Goal: Information Seeking & Learning: Learn about a topic

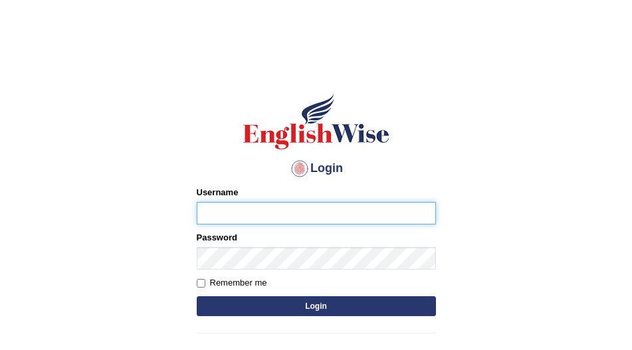
type input "Rosegeorgina"
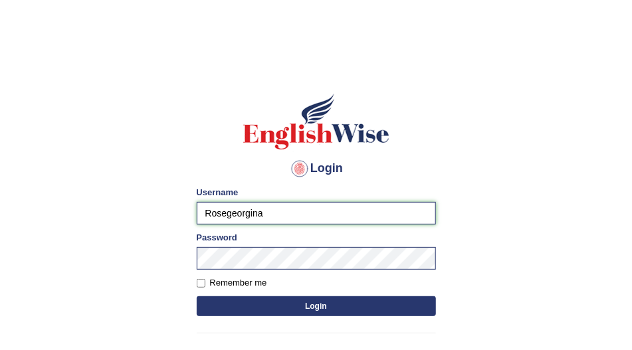
drag, startPoint x: 293, startPoint y: 70, endPoint x: 286, endPoint y: 215, distance: 144.4
click at [286, 215] on input "Rosegeorgina" at bounding box center [316, 213] width 239 height 23
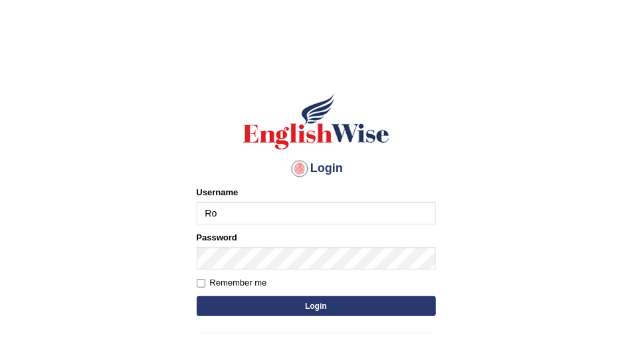
drag, startPoint x: 0, startPoint y: 0, endPoint x: 286, endPoint y: 215, distance: 357.5
click at [286, 215] on input "Ro" at bounding box center [316, 213] width 239 height 23
type input "R"
type input "[DEMOGRAPHIC_DATA]"
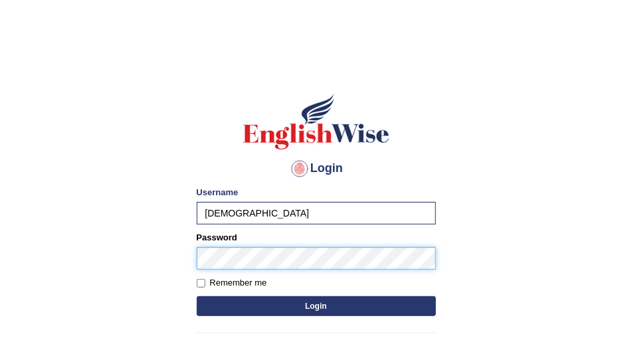
click at [197, 296] on button "Login" at bounding box center [316, 306] width 239 height 20
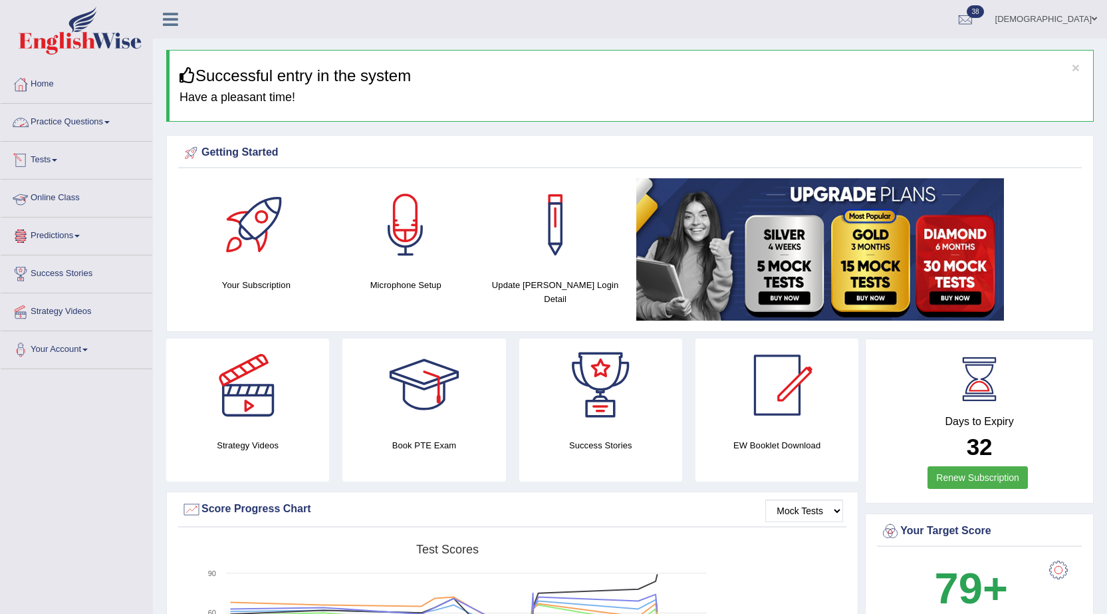
click at [65, 113] on link "Practice Questions" at bounding box center [77, 120] width 152 height 33
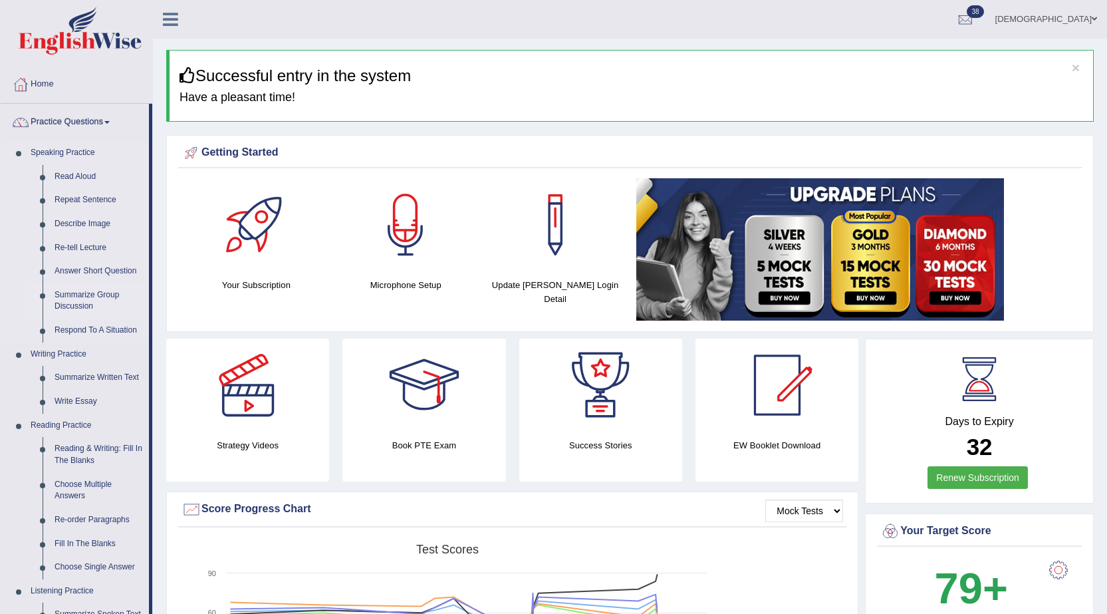
click at [77, 299] on link "Summarize Group Discussion" at bounding box center [99, 300] width 100 height 35
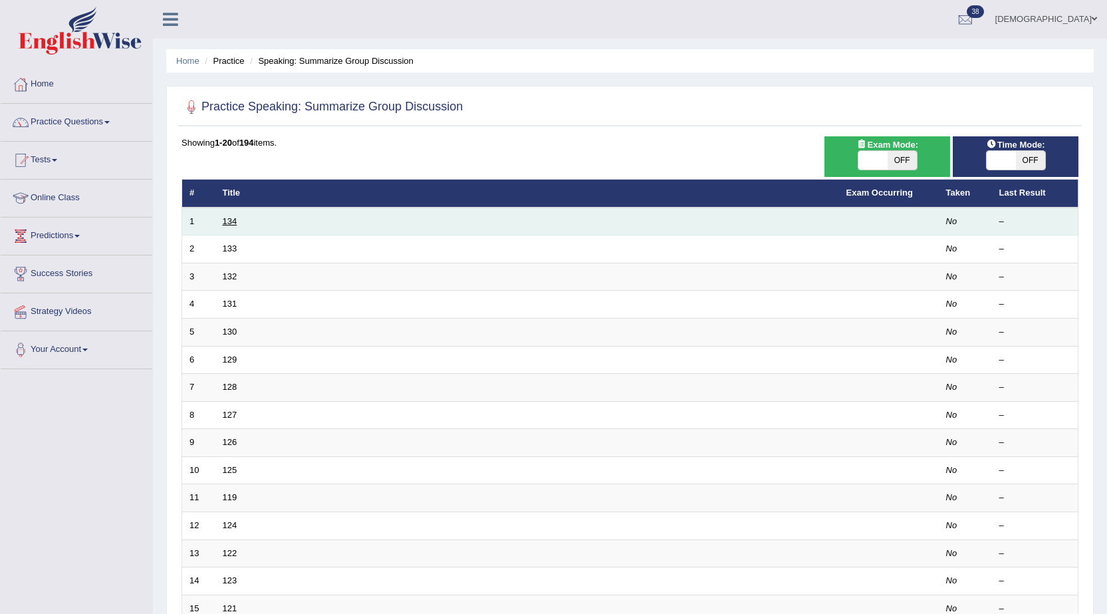
click at [229, 221] on link "134" at bounding box center [230, 221] width 15 height 10
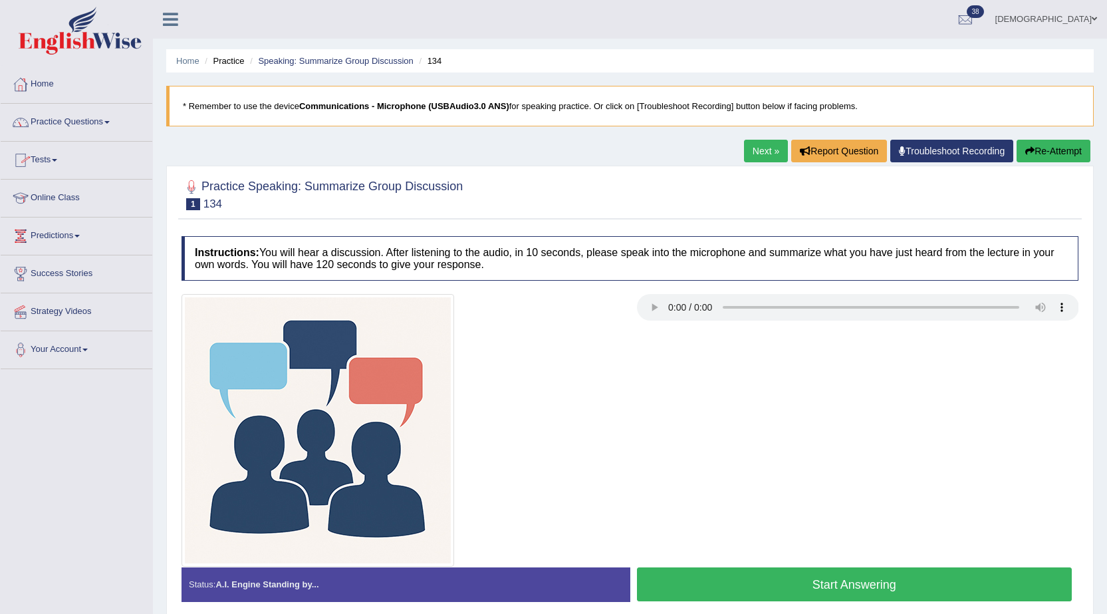
click at [47, 84] on link "Home" at bounding box center [77, 82] width 152 height 33
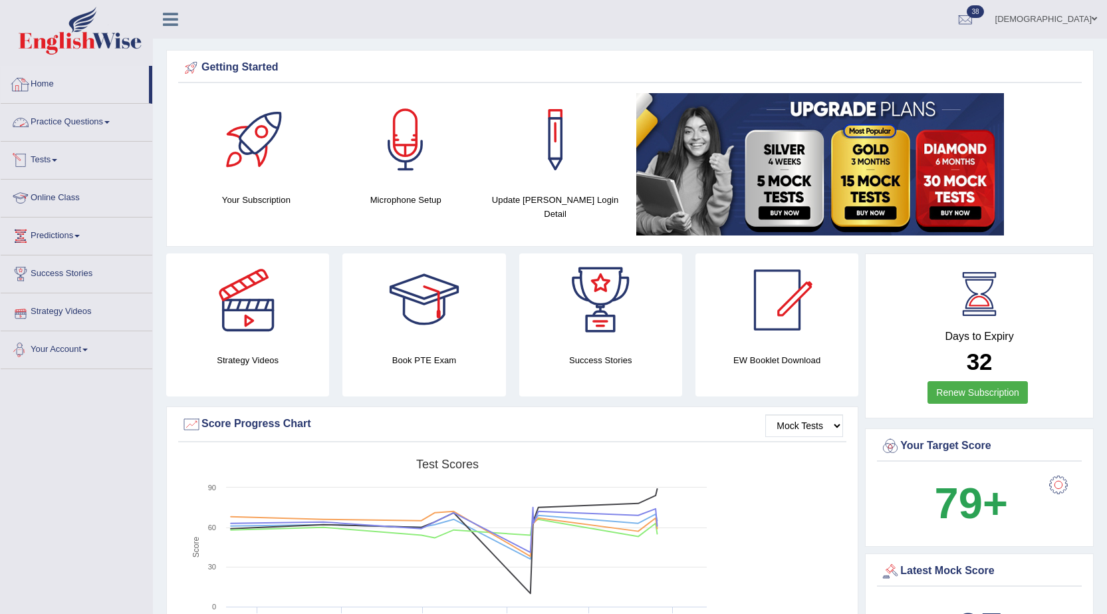
click at [66, 122] on link "Practice Questions" at bounding box center [77, 120] width 152 height 33
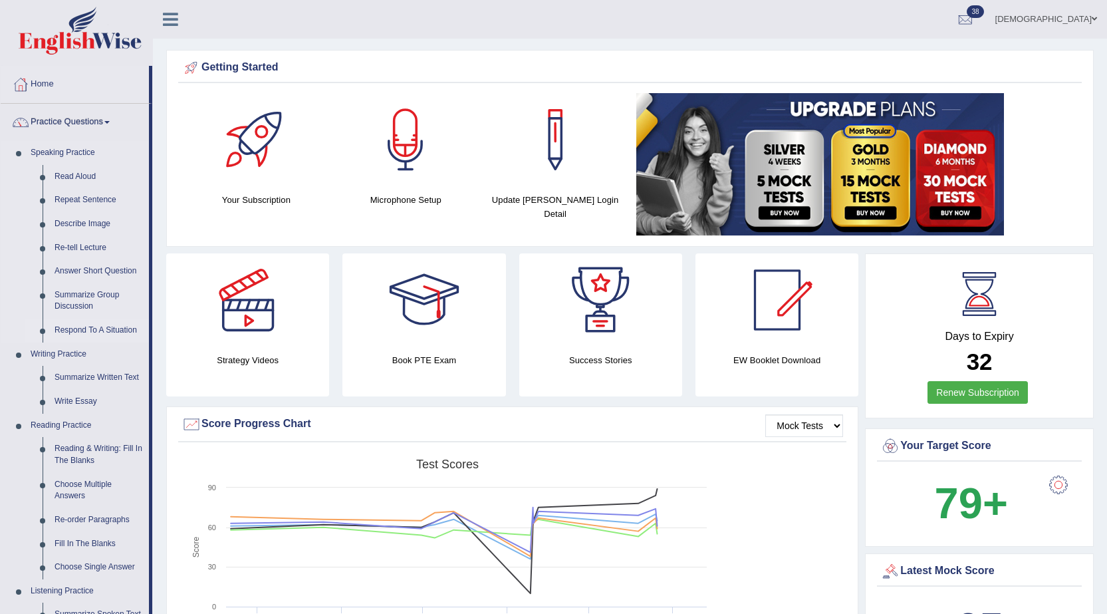
click at [76, 326] on link "Respond To A Situation" at bounding box center [99, 330] width 100 height 24
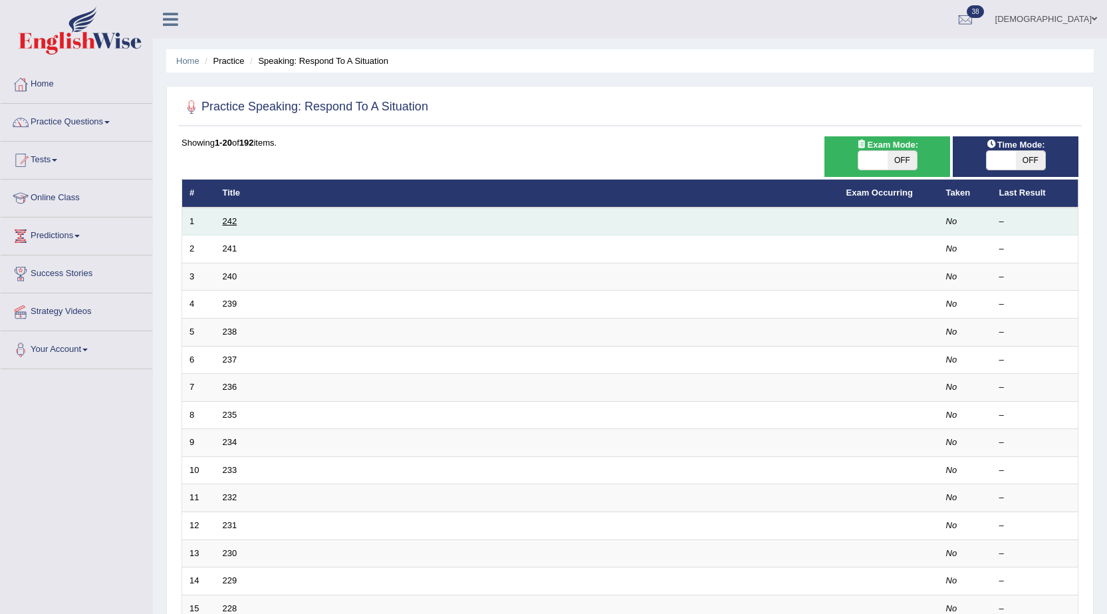
click at [229, 219] on link "242" at bounding box center [230, 221] width 15 height 10
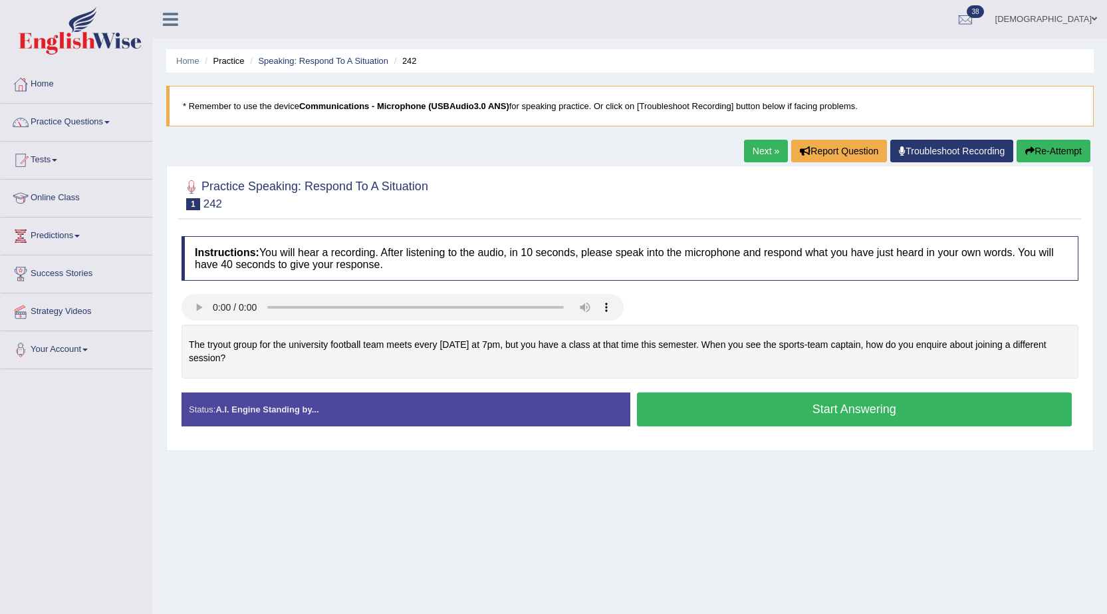
click at [106, 122] on link "Practice Questions" at bounding box center [77, 120] width 152 height 33
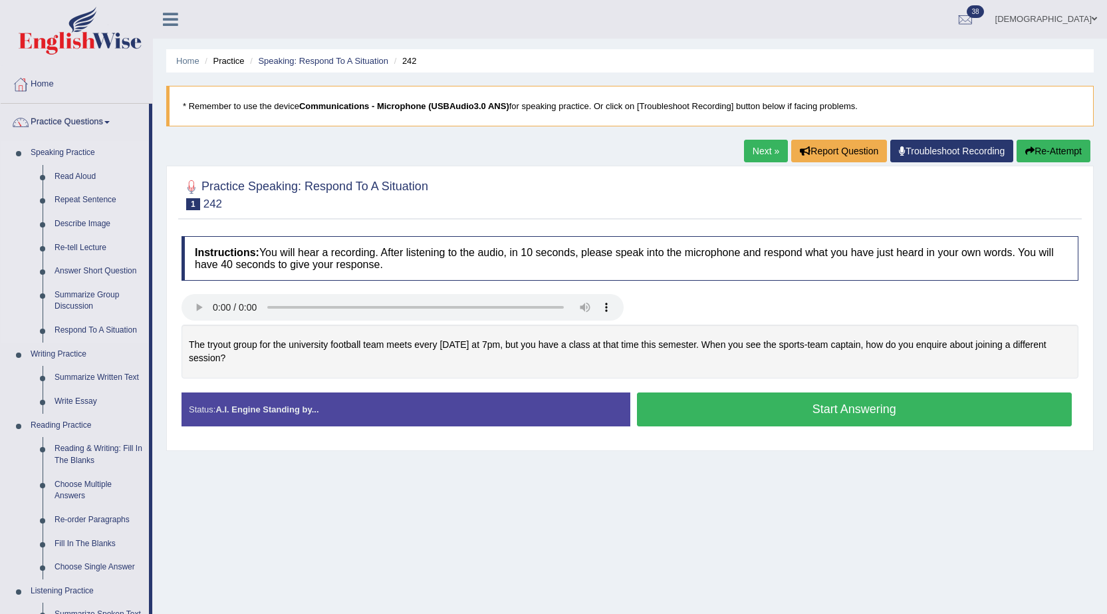
click at [66, 152] on link "Speaking Practice" at bounding box center [87, 153] width 124 height 24
click at [83, 223] on link "Describe Image" at bounding box center [99, 224] width 100 height 24
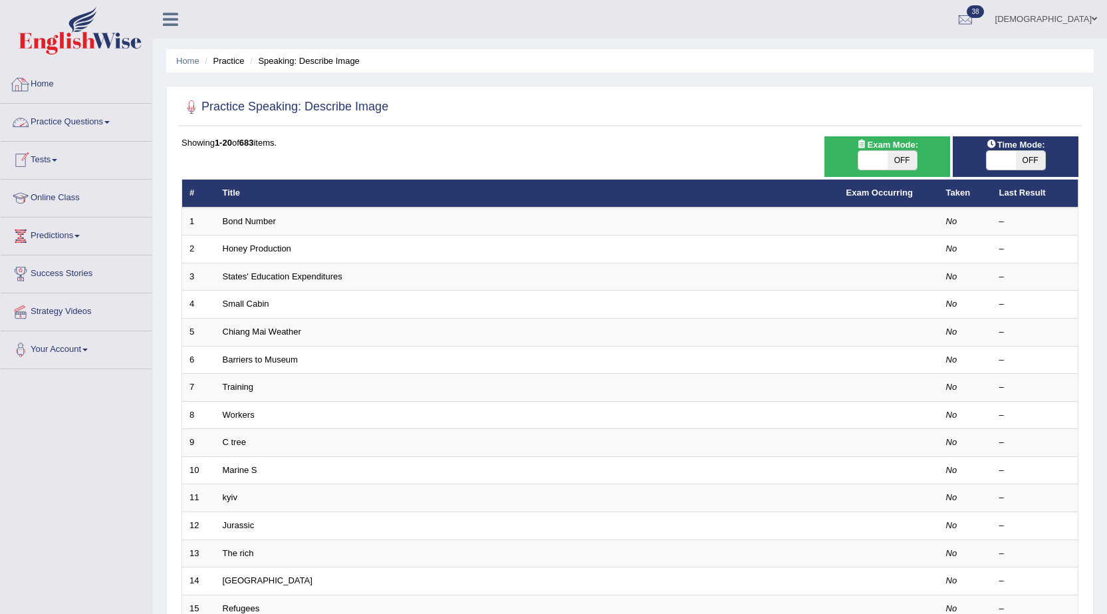
click at [42, 78] on link "Home" at bounding box center [77, 82] width 152 height 33
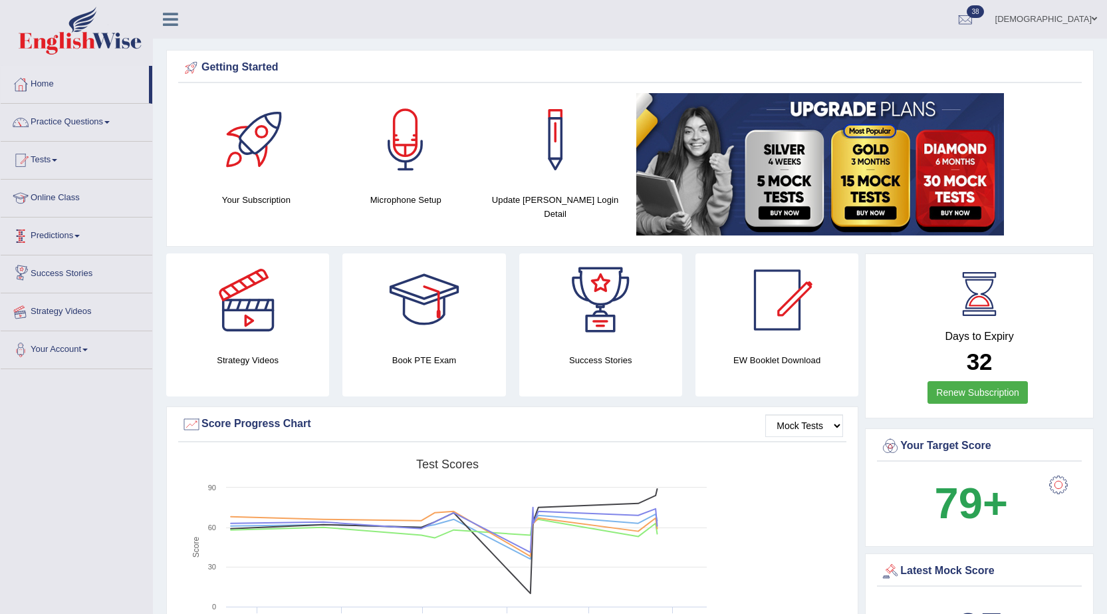
click at [70, 315] on link "Strategy Videos" at bounding box center [77, 309] width 152 height 33
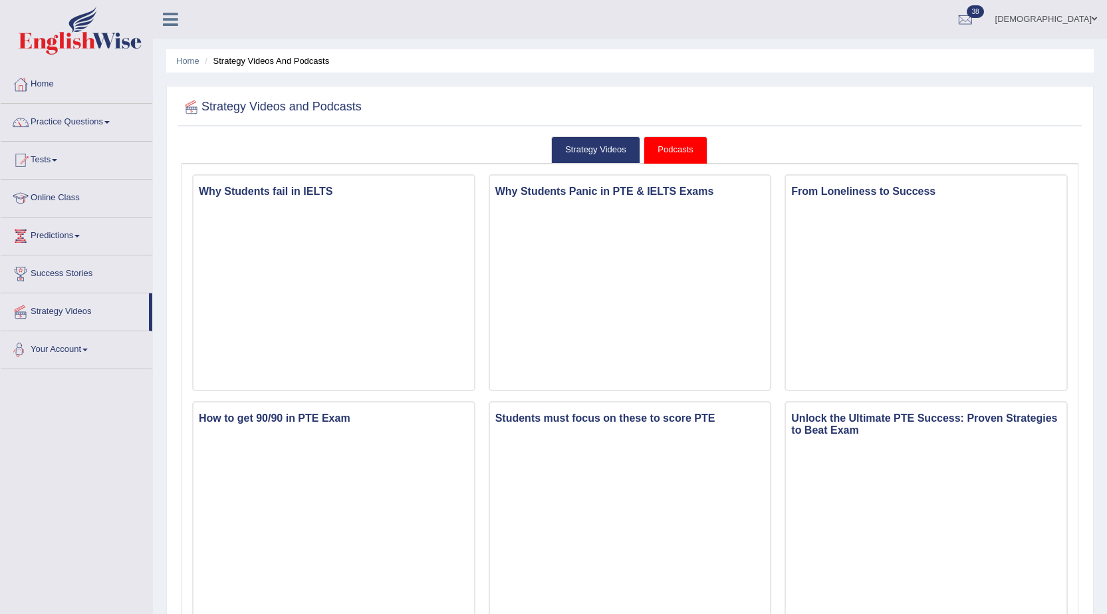
click at [68, 237] on link "Predictions" at bounding box center [77, 233] width 152 height 33
click at [54, 265] on link "Latest Predictions" at bounding box center [87, 267] width 124 height 24
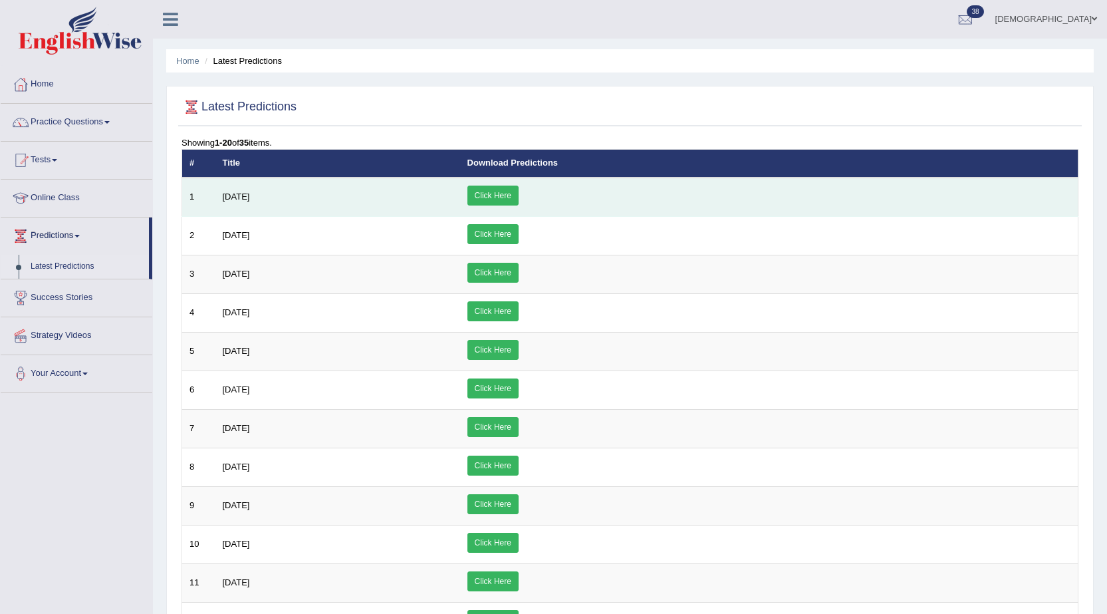
click at [518, 195] on link "Click Here" at bounding box center [492, 195] width 51 height 20
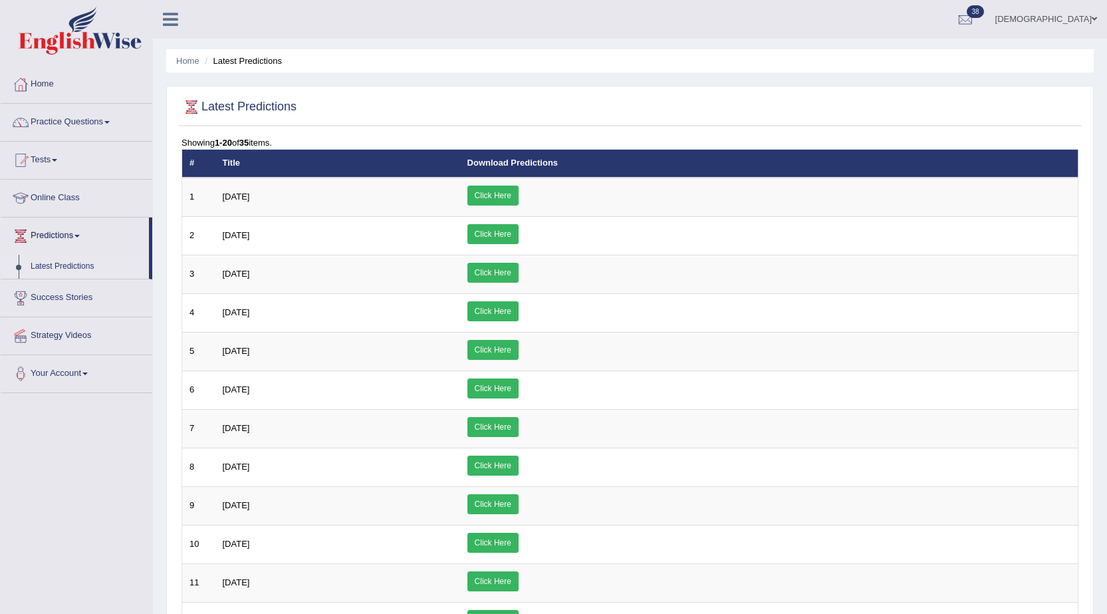
click at [60, 295] on link "Success Stories" at bounding box center [77, 295] width 152 height 33
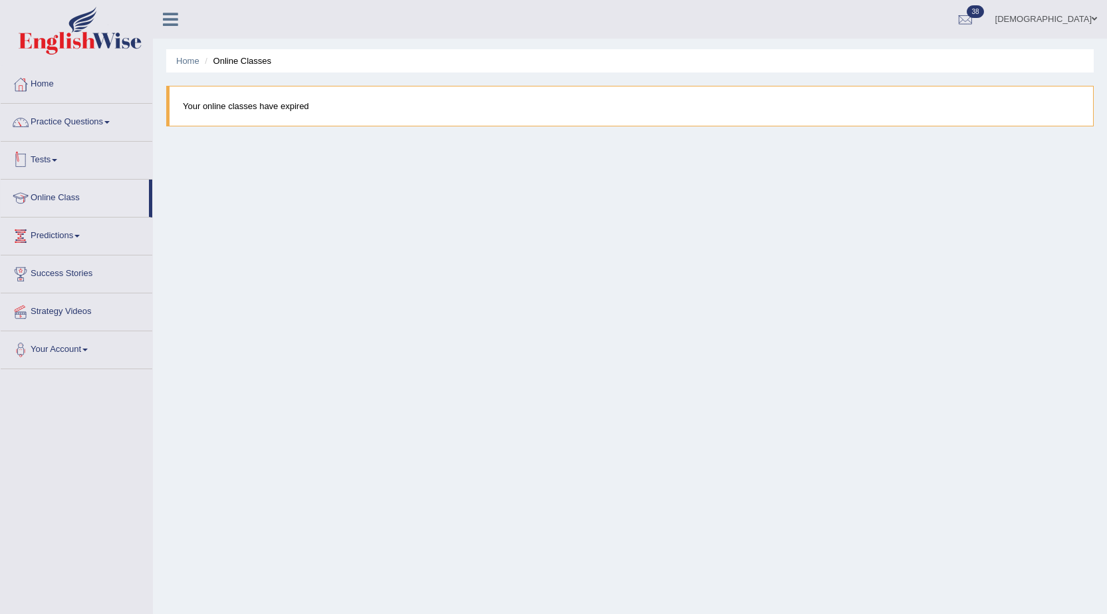
click at [53, 153] on link "Tests" at bounding box center [77, 158] width 152 height 33
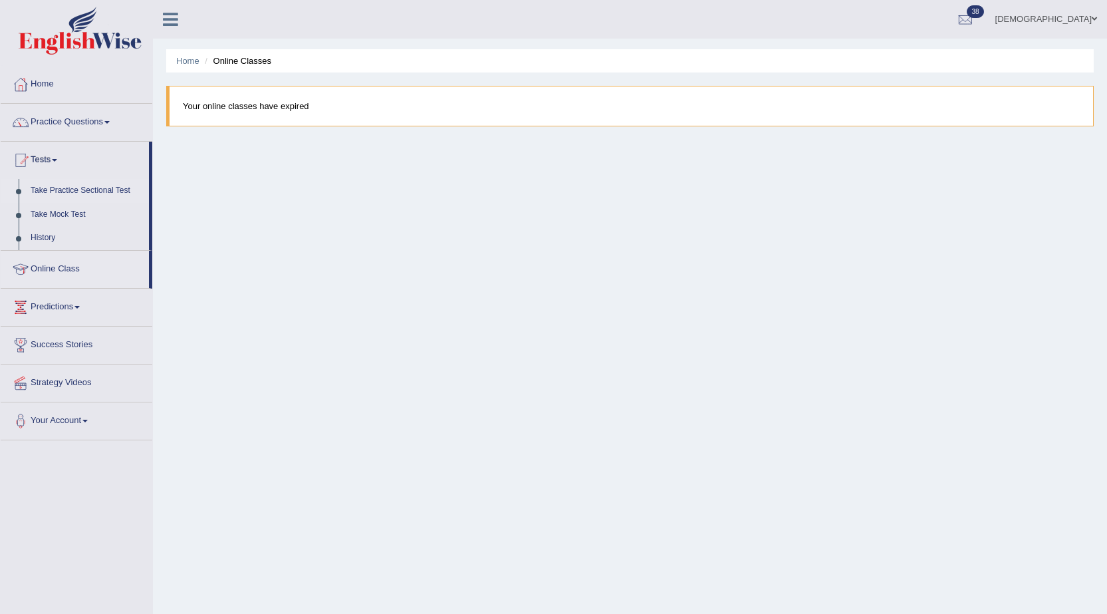
click at [65, 189] on link "Take Practice Sectional Test" at bounding box center [87, 191] width 124 height 24
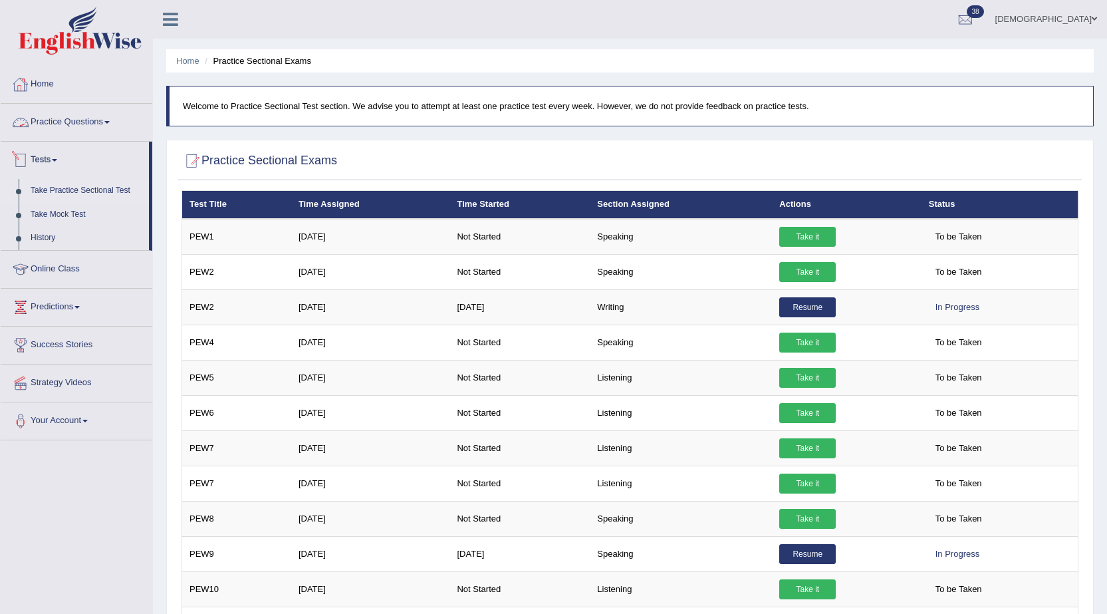
click at [54, 189] on link "Take Practice Sectional Test" at bounding box center [87, 191] width 124 height 24
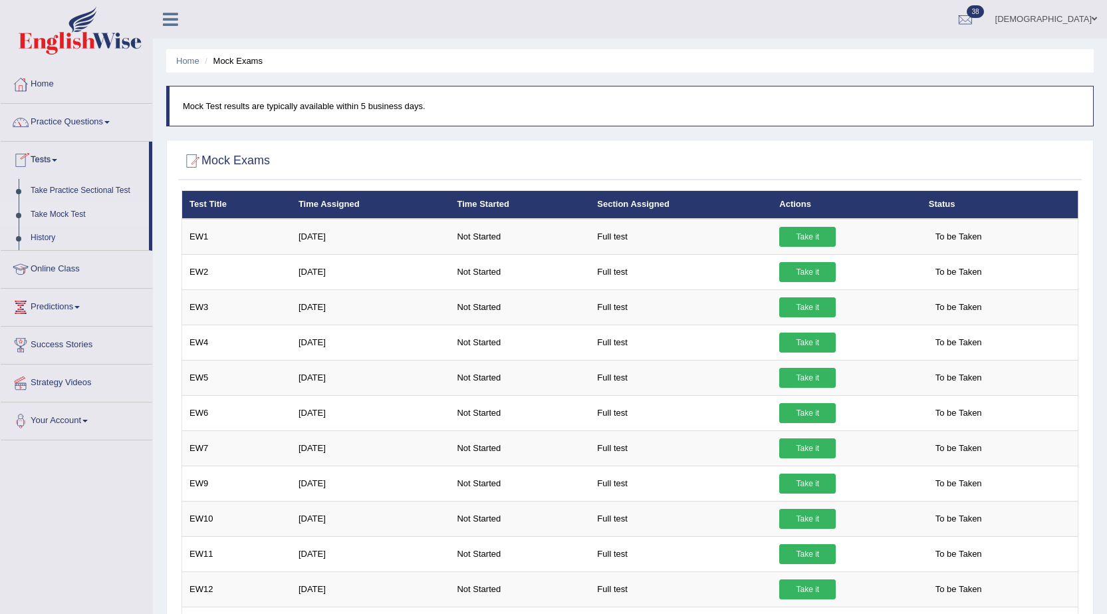
click at [398, 141] on div "Mock Exams × Have you watched our instructional video on how to take a Mock Tes…" at bounding box center [629, 597] width 927 height 915
drag, startPoint x: 181, startPoint y: 106, endPoint x: 494, endPoint y: 106, distance: 312.4
click at [494, 106] on blockquote "Mock Test results are typically available within 5 business days." at bounding box center [629, 106] width 927 height 41
click at [503, 151] on div at bounding box center [629, 161] width 897 height 27
click at [51, 215] on link "Take Mock Test" at bounding box center [87, 215] width 124 height 24
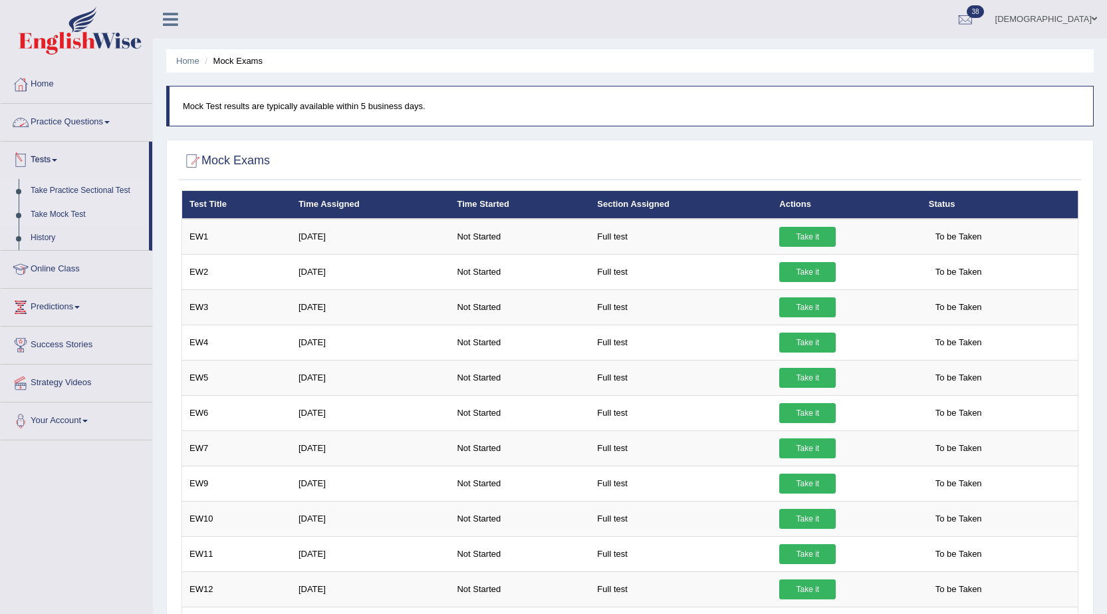
click at [65, 185] on link "Take Practice Sectional Test" at bounding box center [87, 191] width 124 height 24
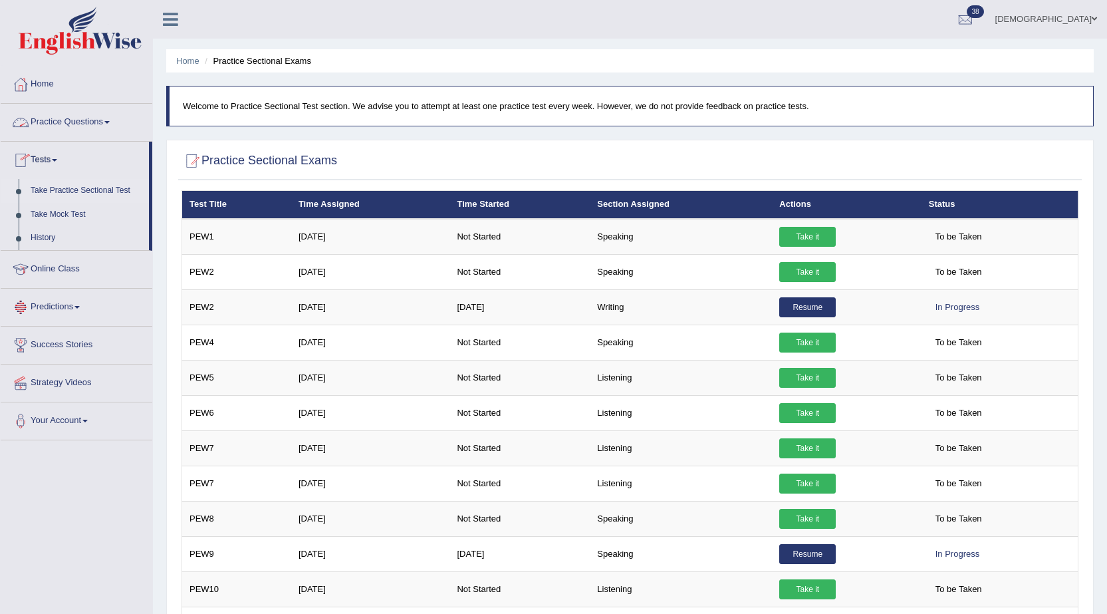
click at [95, 119] on link "Practice Questions" at bounding box center [77, 120] width 152 height 33
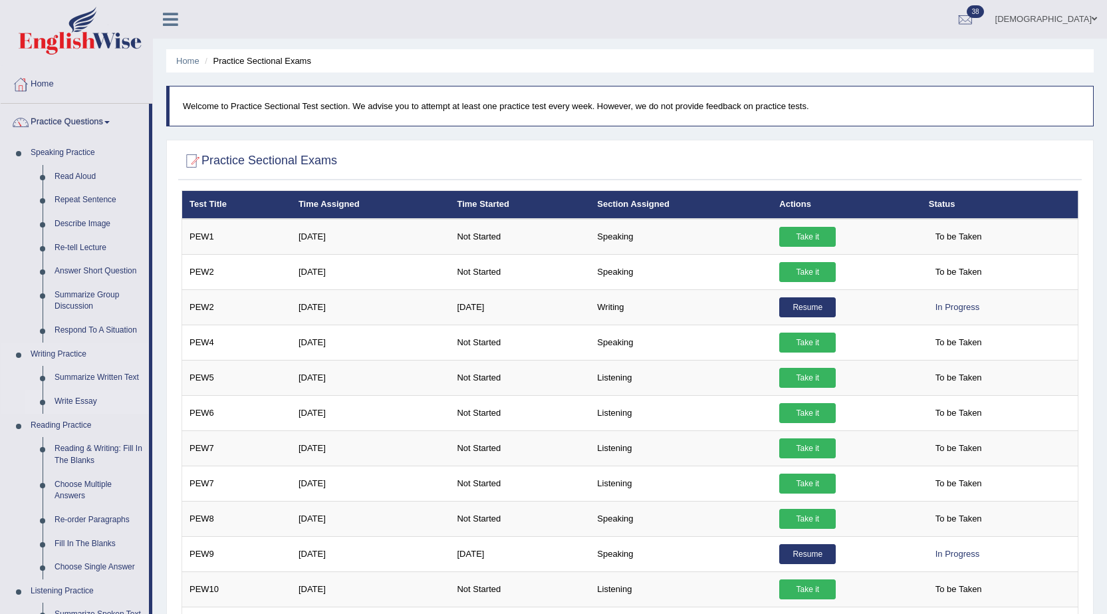
click at [86, 397] on link "Write Essay" at bounding box center [99, 402] width 100 height 24
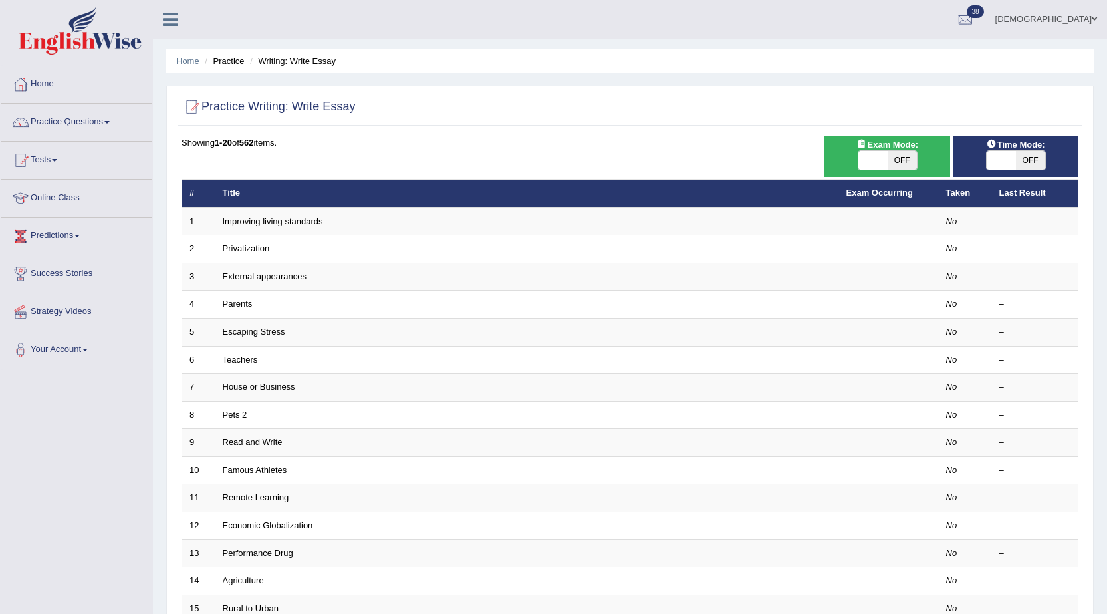
click at [1002, 157] on span at bounding box center [1000, 160] width 29 height 19
checkbox input "true"
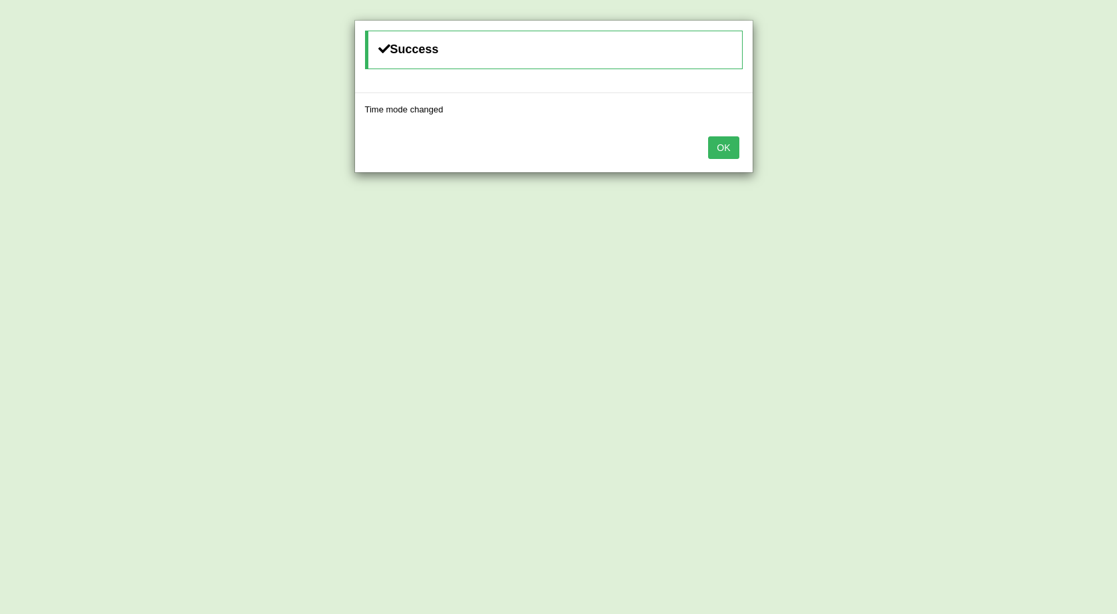
click at [714, 144] on button "OK" at bounding box center [723, 147] width 31 height 23
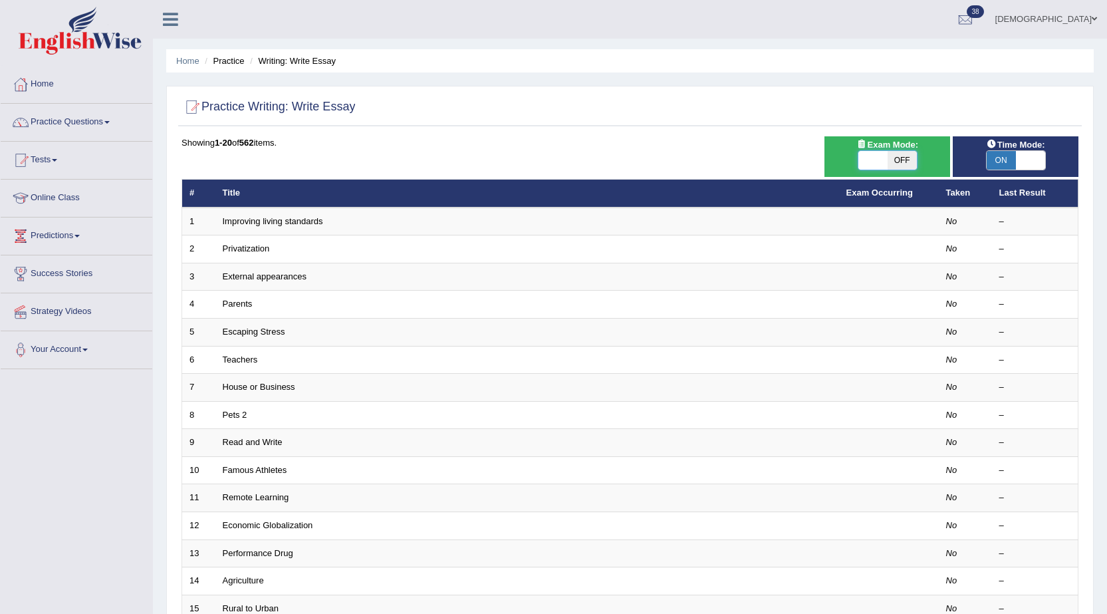
click at [864, 164] on span at bounding box center [872, 160] width 29 height 19
checkbox input "true"
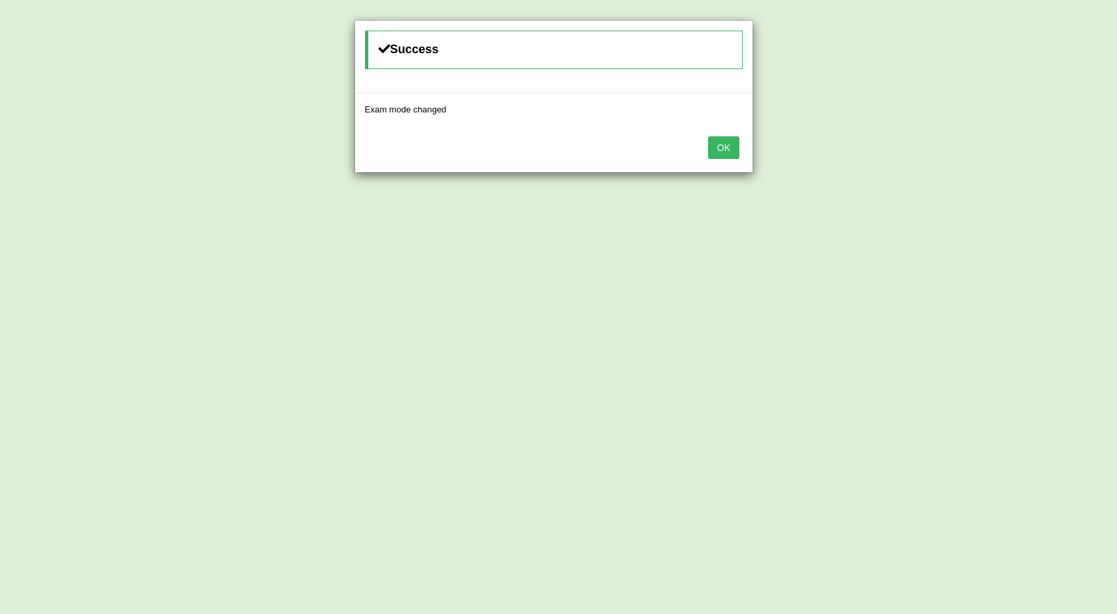
click at [723, 147] on button "OK" at bounding box center [723, 147] width 31 height 23
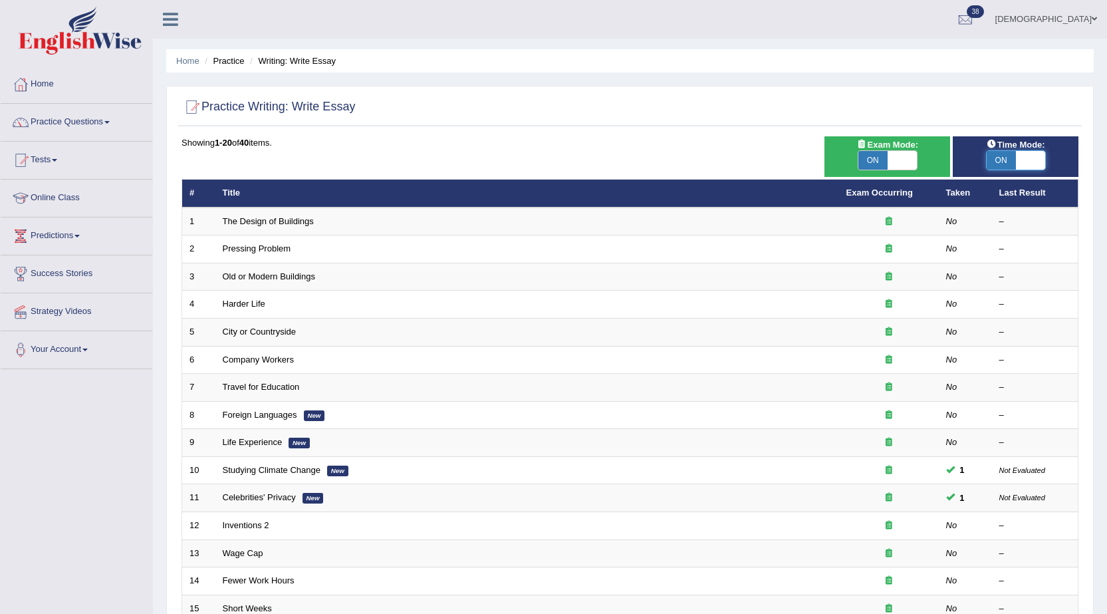
click at [1016, 156] on span at bounding box center [1030, 160] width 29 height 19
checkbox input "false"
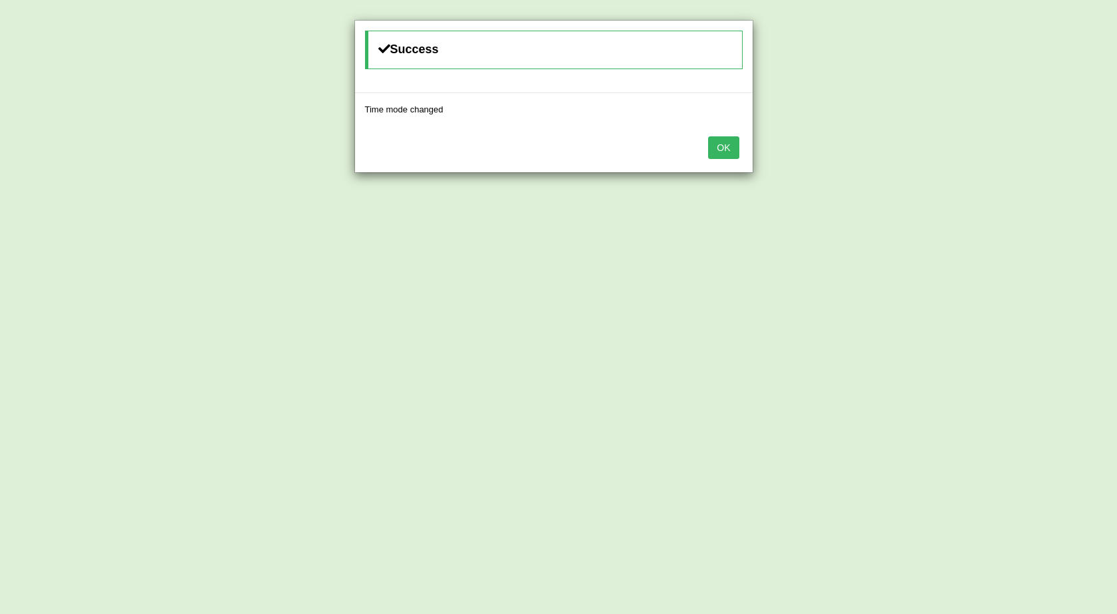
click at [711, 144] on button "OK" at bounding box center [723, 147] width 31 height 23
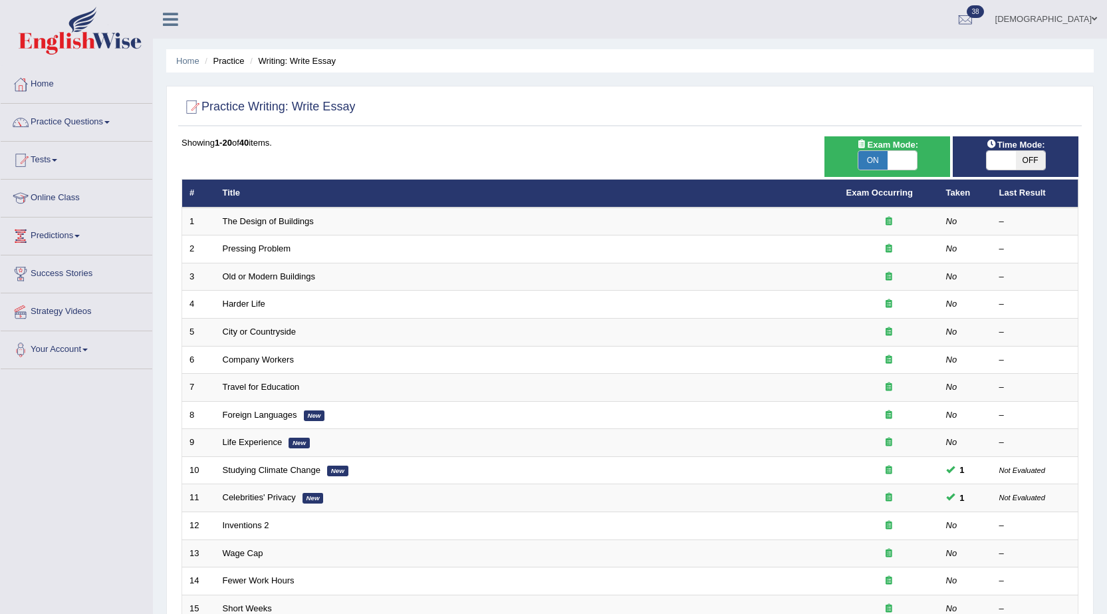
click at [630, 92] on div "Practice Writing: Write Essay Time Mode: ON OFF Exam Mode: ON OFF Showing 1-20 …" at bounding box center [629, 461] width 927 height 751
click at [611, 94] on div at bounding box center [629, 107] width 897 height 27
click at [612, 151] on div "Showing 1-20 of 40 items. # Title Exam Occurring Taken Last Result 1 The Design…" at bounding box center [629, 480] width 897 height 689
click at [572, 104] on div at bounding box center [629, 107] width 897 height 27
click at [605, 104] on div at bounding box center [629, 107] width 897 height 27
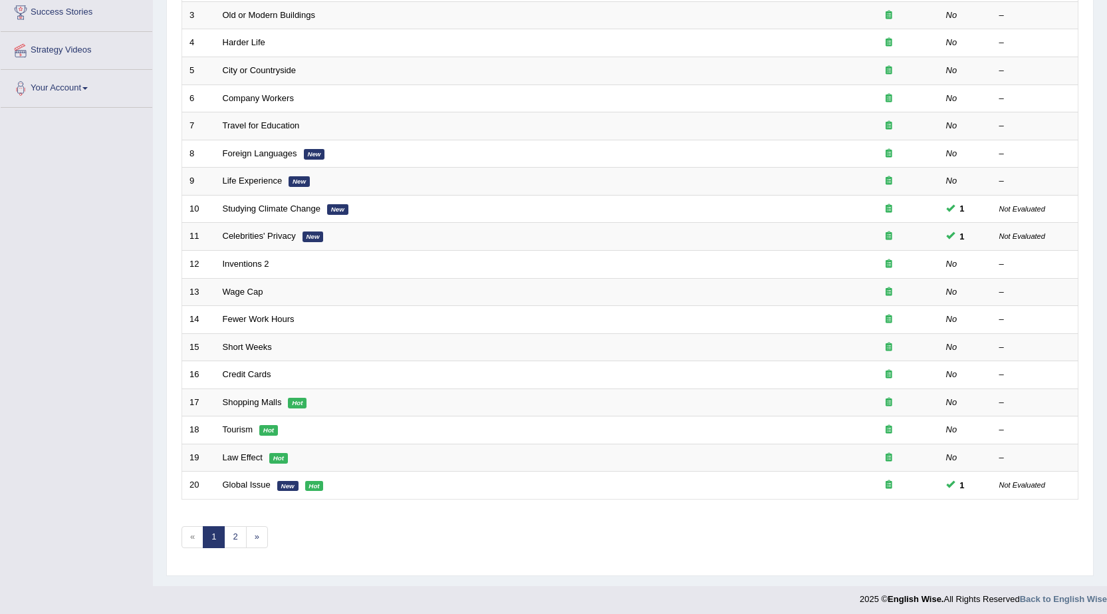
scroll to position [267, 0]
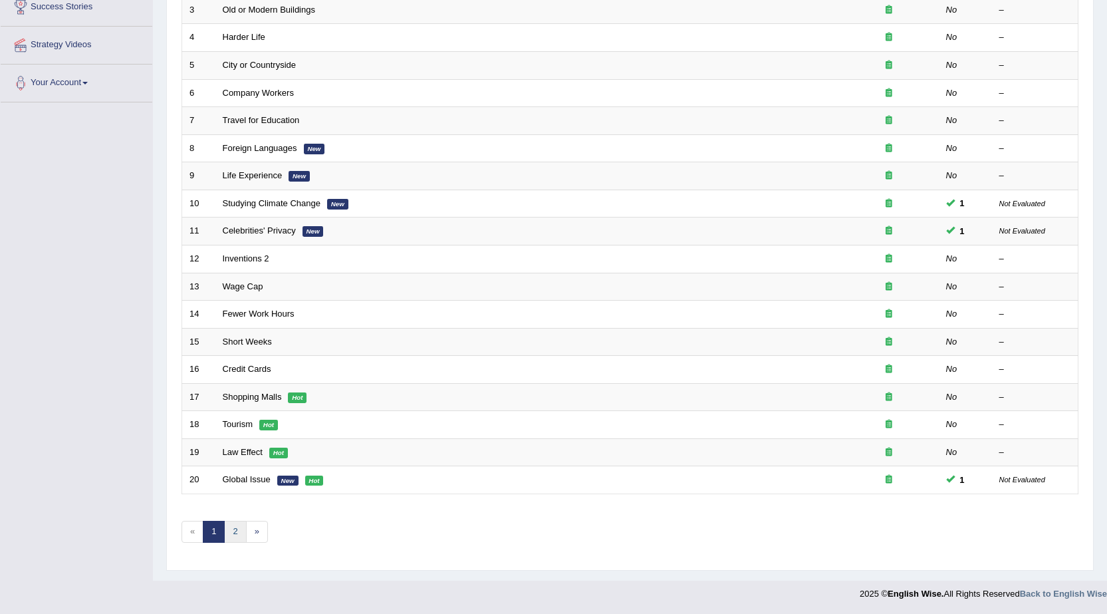
click at [235, 524] on link "2" at bounding box center [235, 531] width 22 height 22
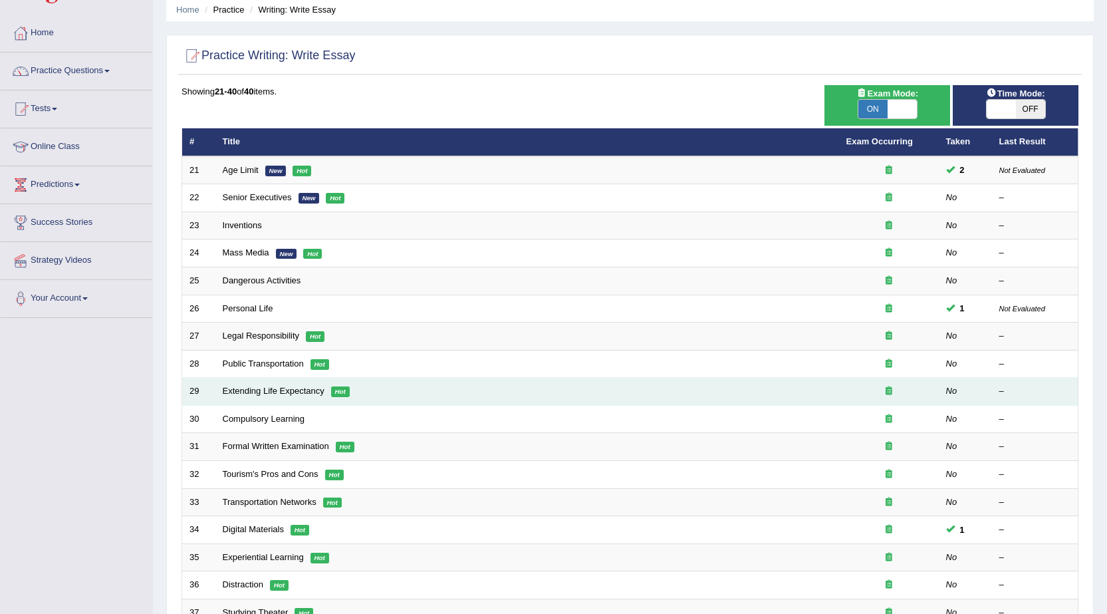
scroll to position [66, 0]
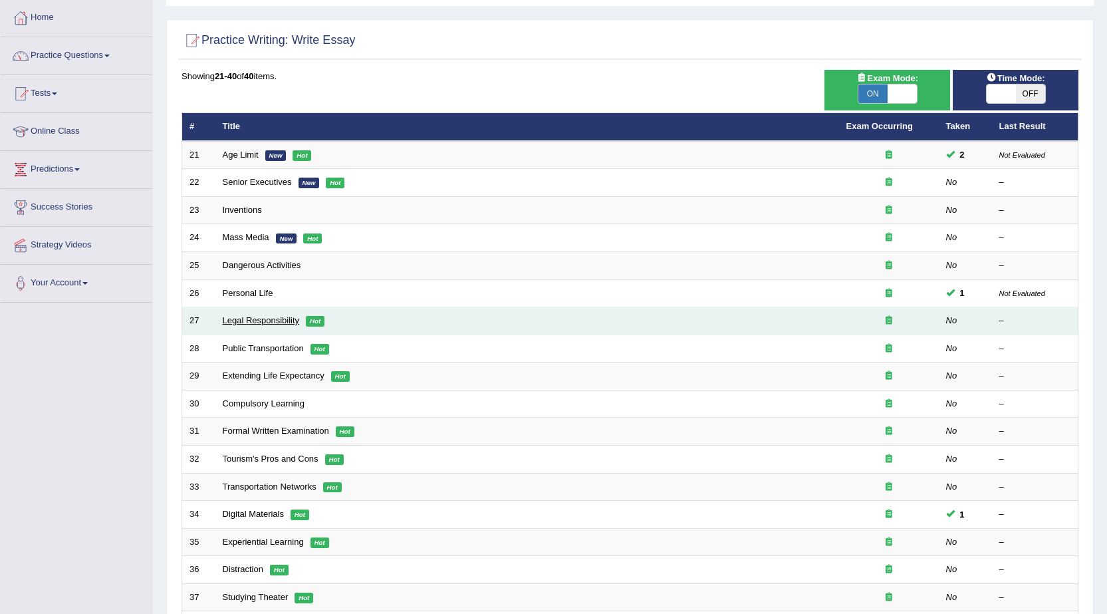
click at [263, 324] on link "Legal Responsibility" at bounding box center [261, 320] width 77 height 10
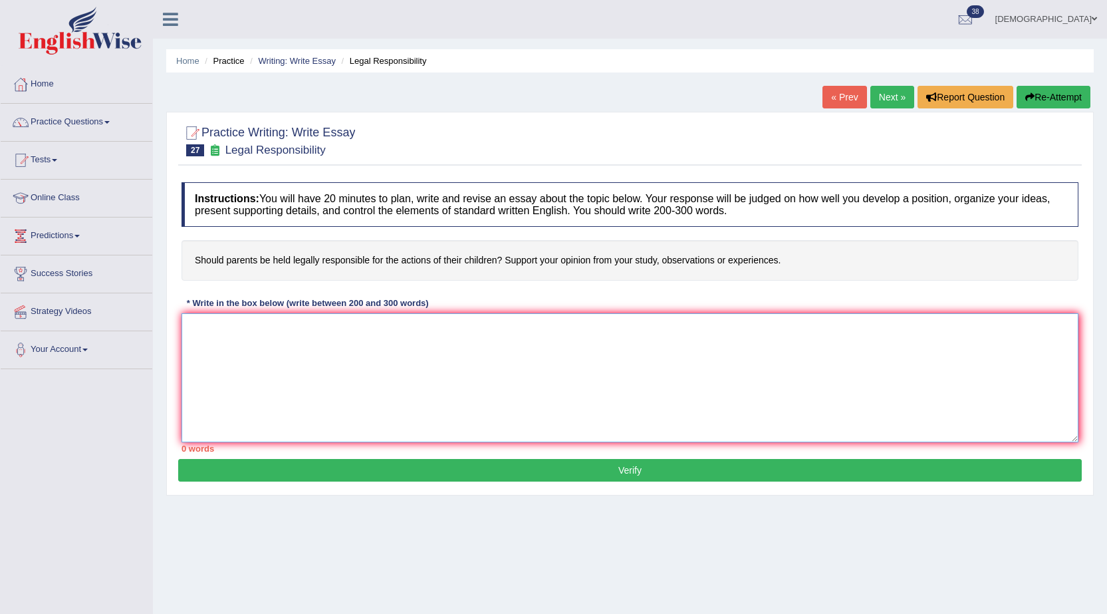
click at [300, 361] on textarea at bounding box center [629, 377] width 897 height 129
click at [477, 296] on div "Instructions: You will have 20 minutes to plan, write and revise an essay about…" at bounding box center [629, 316] width 903 height 283
click at [574, 413] on textarea at bounding box center [629, 377] width 897 height 129
click at [828, 184] on h4 "Instructions: You will have 20 minutes to plan, write and revise an essay about…" at bounding box center [629, 204] width 897 height 45
click at [820, 253] on h4 "Should parents be held legally responsible for the actions of their children? S…" at bounding box center [629, 260] width 897 height 41
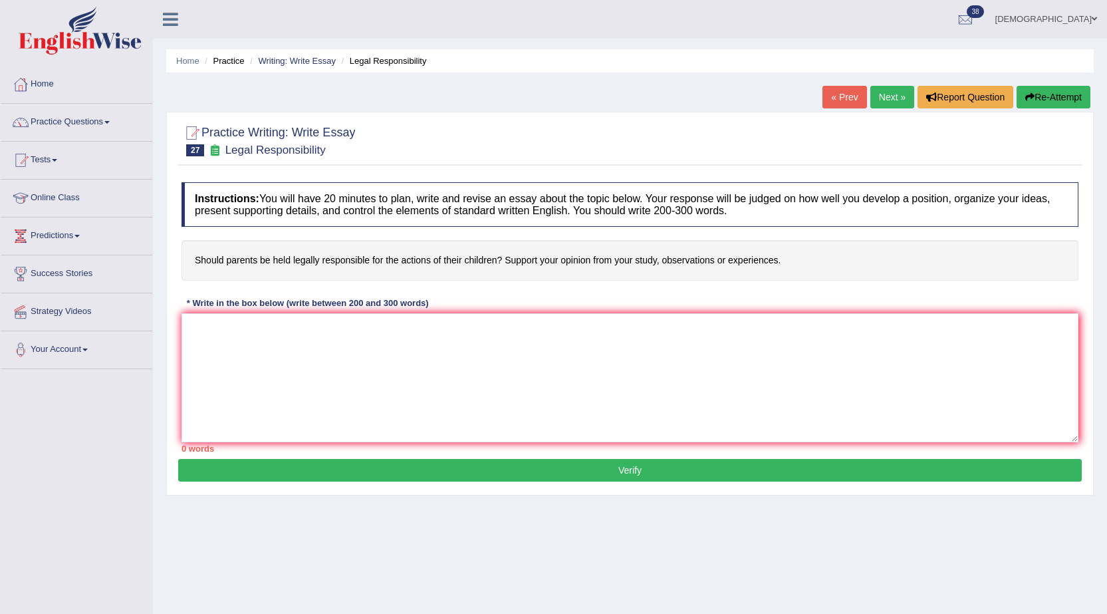
click at [1096, 23] on span at bounding box center [1094, 19] width 5 height 9
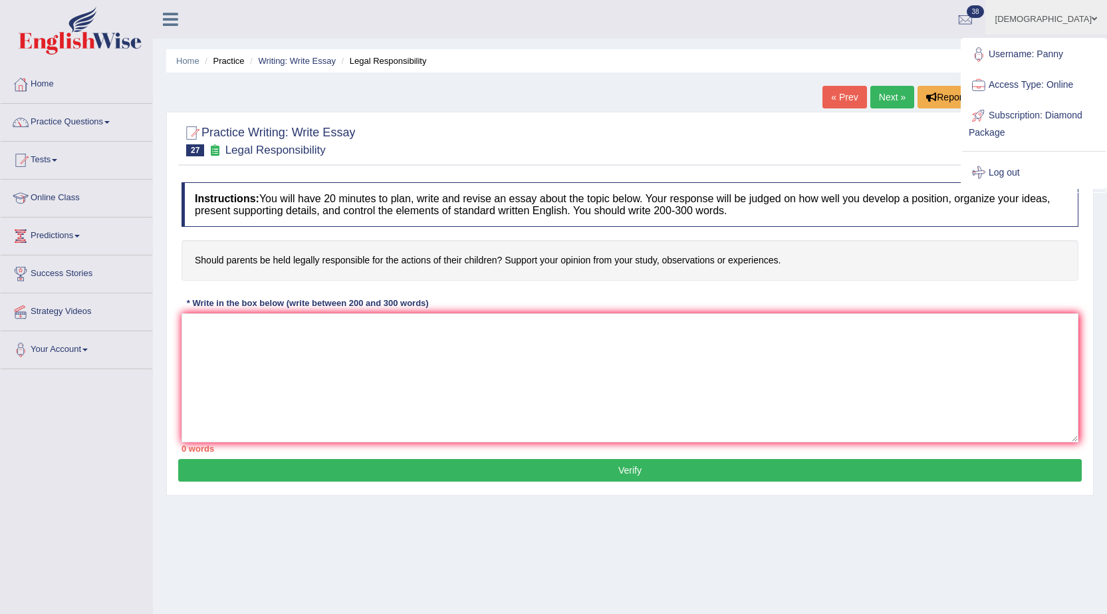
click at [1008, 172] on link "Log out" at bounding box center [1034, 173] width 144 height 31
